Goal: Task Accomplishment & Management: Manage account settings

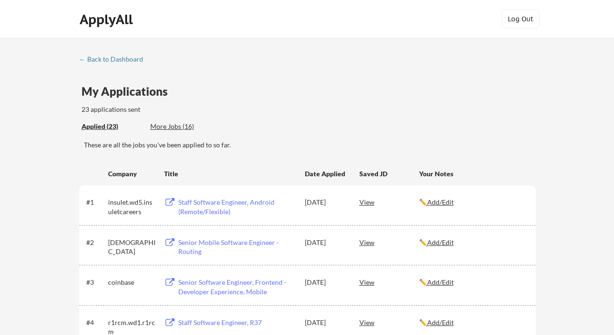
click at [169, 121] on div "Applied (23) More Jobs (16)" at bounding box center [151, 126] width 139 height 19
click at [166, 128] on div "More Jobs (16)" at bounding box center [185, 126] width 70 height 9
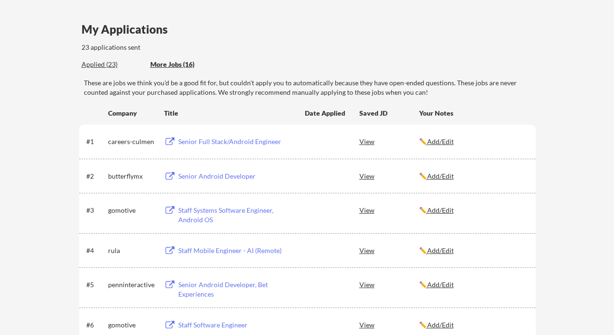
scroll to position [68, 0]
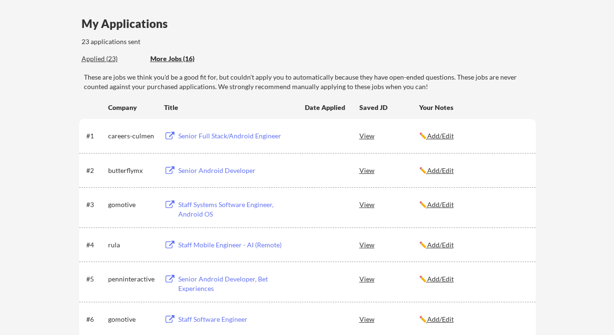
click at [221, 136] on div "Senior Full Stack/Android Engineer" at bounding box center [237, 135] width 118 height 9
click at [208, 169] on div "Senior Android Developer" at bounding box center [237, 170] width 118 height 9
click at [198, 205] on div "Staff Systems Software Engineer, Android OS" at bounding box center [237, 209] width 118 height 18
click at [218, 246] on div "Staff Mobile Engineer - AI (Remote)" at bounding box center [237, 244] width 118 height 9
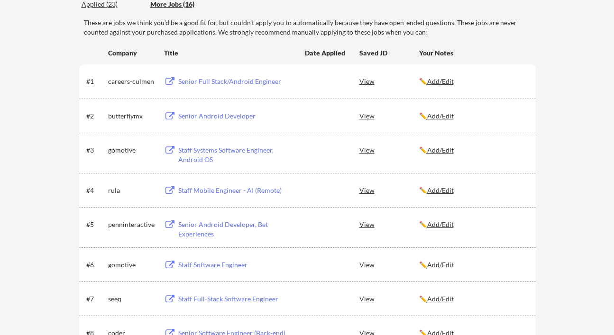
scroll to position [135, 0]
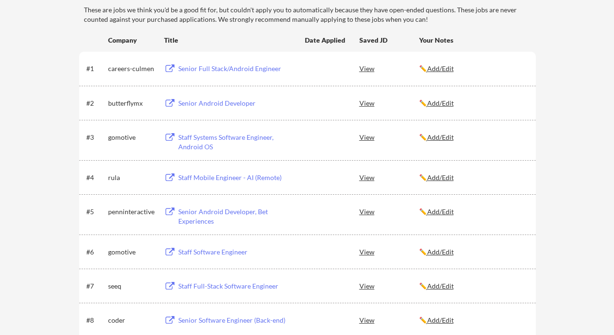
click at [203, 224] on div "Senior Android Developer, Bet Experiences" at bounding box center [237, 216] width 118 height 18
click at [204, 250] on div "Staff Software Engineer" at bounding box center [237, 252] width 118 height 9
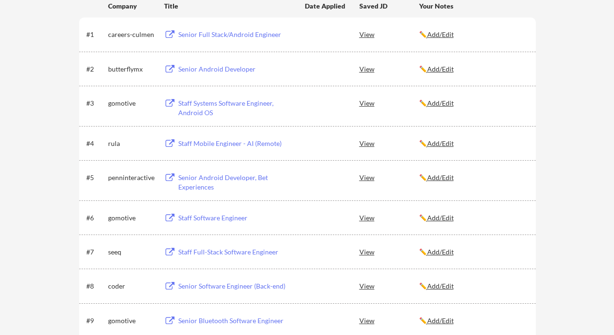
scroll to position [197, 0]
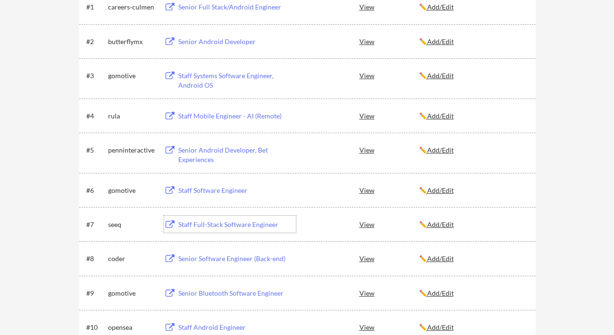
click at [196, 225] on div "Staff Full-Stack Software Engineer" at bounding box center [237, 224] width 118 height 9
click at [198, 260] on div "Senior Software Engineer (Back-end)" at bounding box center [237, 258] width 118 height 9
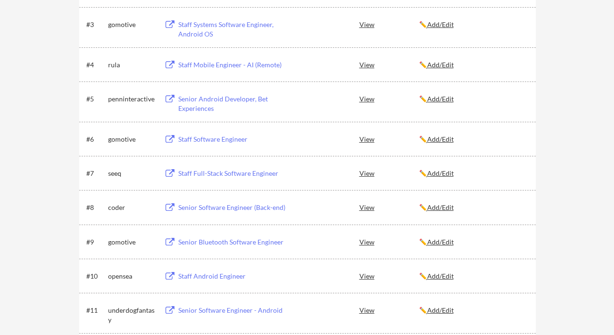
scroll to position [262, 0]
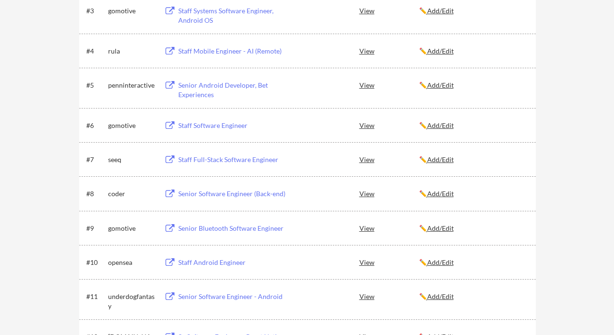
click at [200, 229] on div "Senior Bluetooth Software Engineer" at bounding box center [237, 228] width 118 height 9
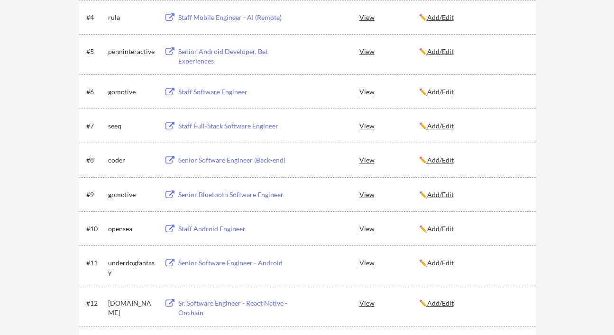
scroll to position [308, 0]
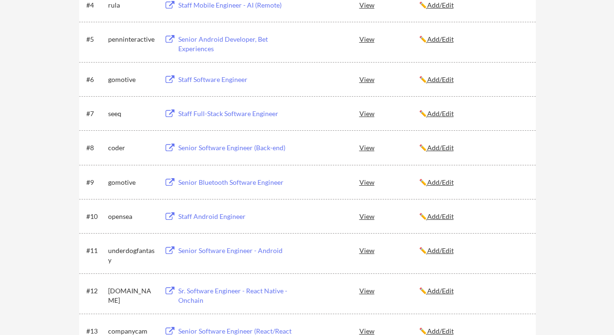
click at [199, 216] on div "Staff Android Engineer" at bounding box center [237, 216] width 118 height 9
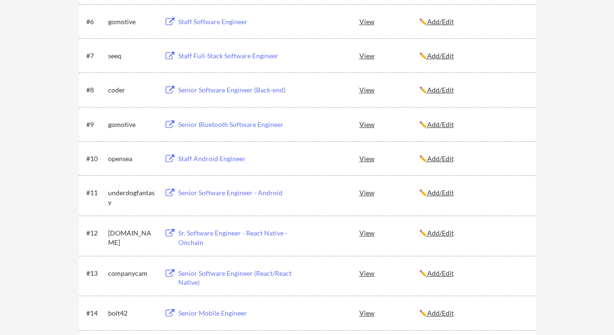
scroll to position [370, 0]
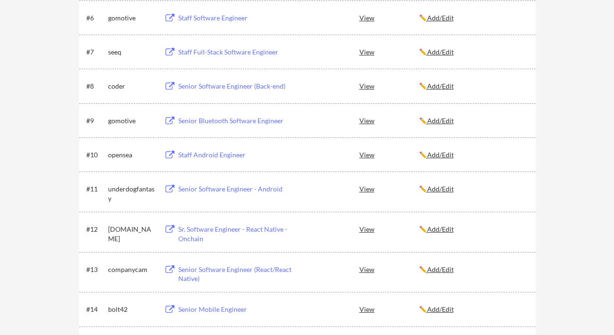
click at [214, 194] on div "Senior Software Engineer - Android" at bounding box center [236, 188] width 120 height 17
click at [201, 231] on div "Sr. Software Engineer - React Native - Onchain" at bounding box center [237, 234] width 118 height 18
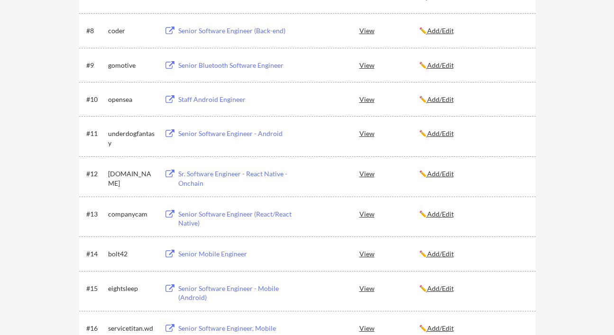
scroll to position [428, 0]
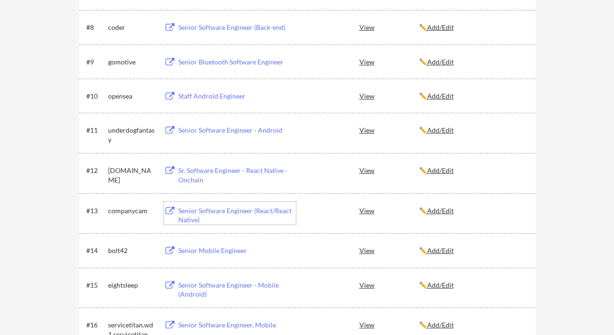
click at [197, 215] on div "Senior Software Engineer (React/React Native)" at bounding box center [237, 215] width 118 height 18
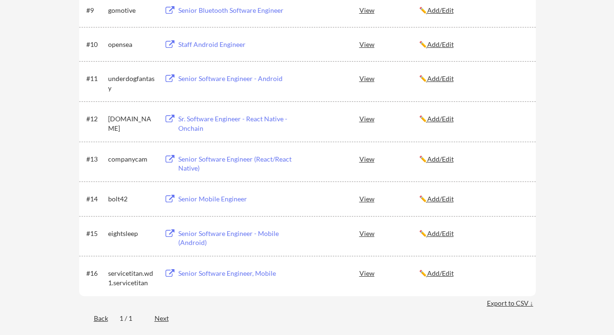
scroll to position [490, 0]
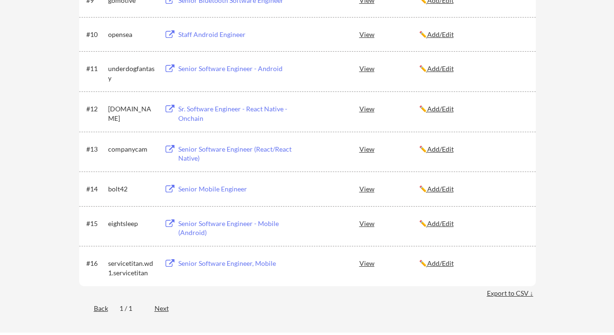
click at [193, 189] on div "Senior Mobile Engineer" at bounding box center [237, 189] width 118 height 9
click at [188, 227] on div "Senior Software Engineer - Mobile (Android)" at bounding box center [237, 228] width 118 height 18
click at [189, 267] on div "Senior Software Engineer, Mobile" at bounding box center [237, 263] width 118 height 9
click at [449, 262] on u "Add/Edit" at bounding box center [440, 263] width 27 height 8
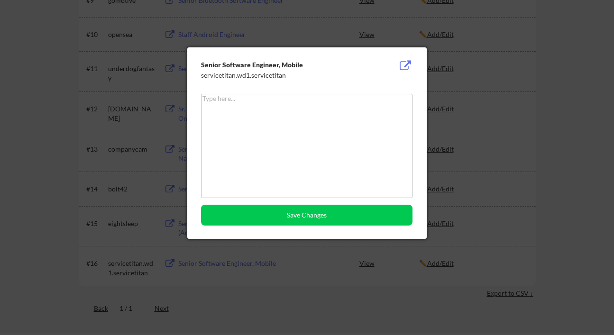
click at [444, 97] on div at bounding box center [307, 167] width 614 height 335
